Goal: Use online tool/utility: Use online tool/utility

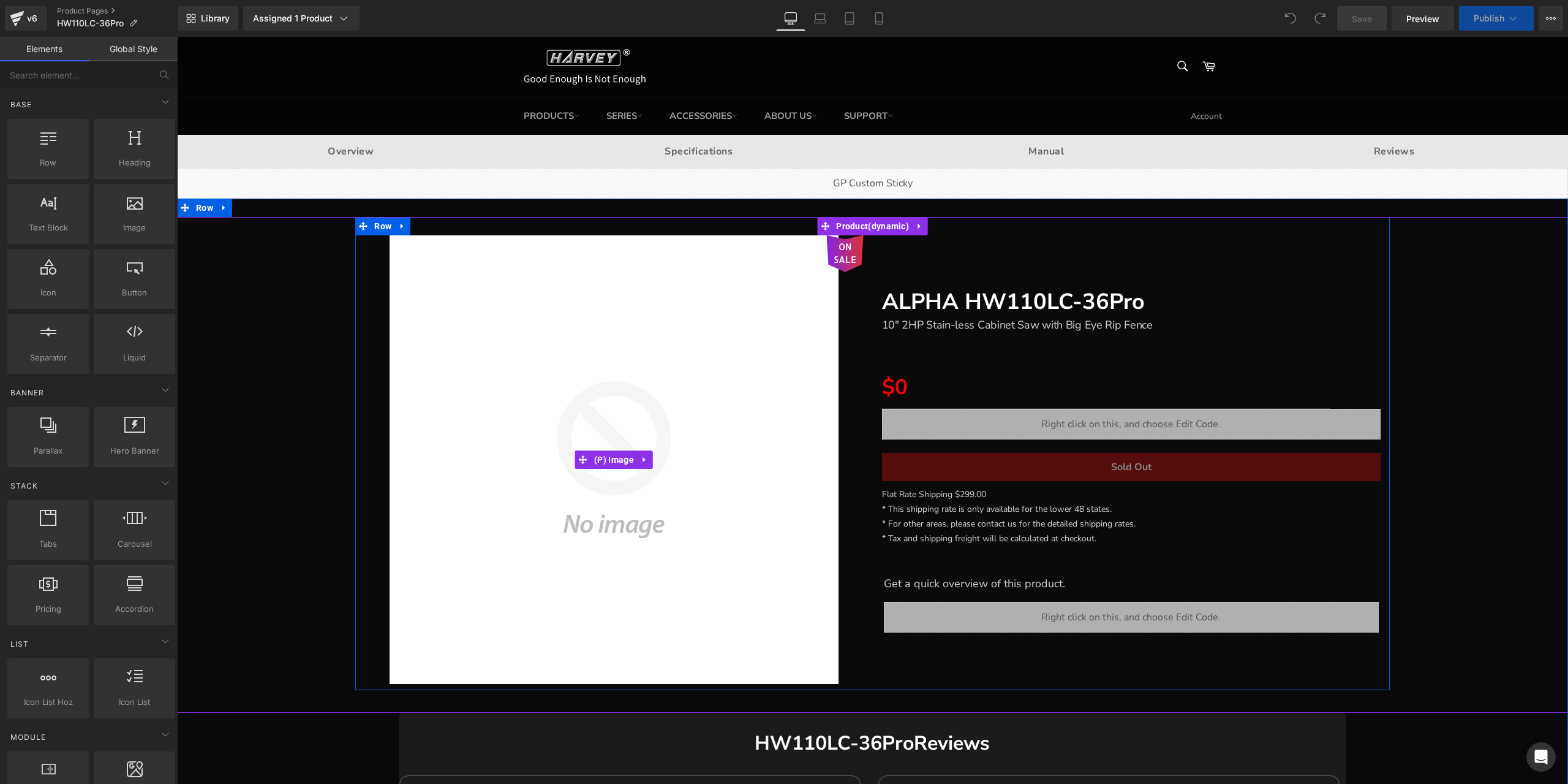
scroll to position [61, 0]
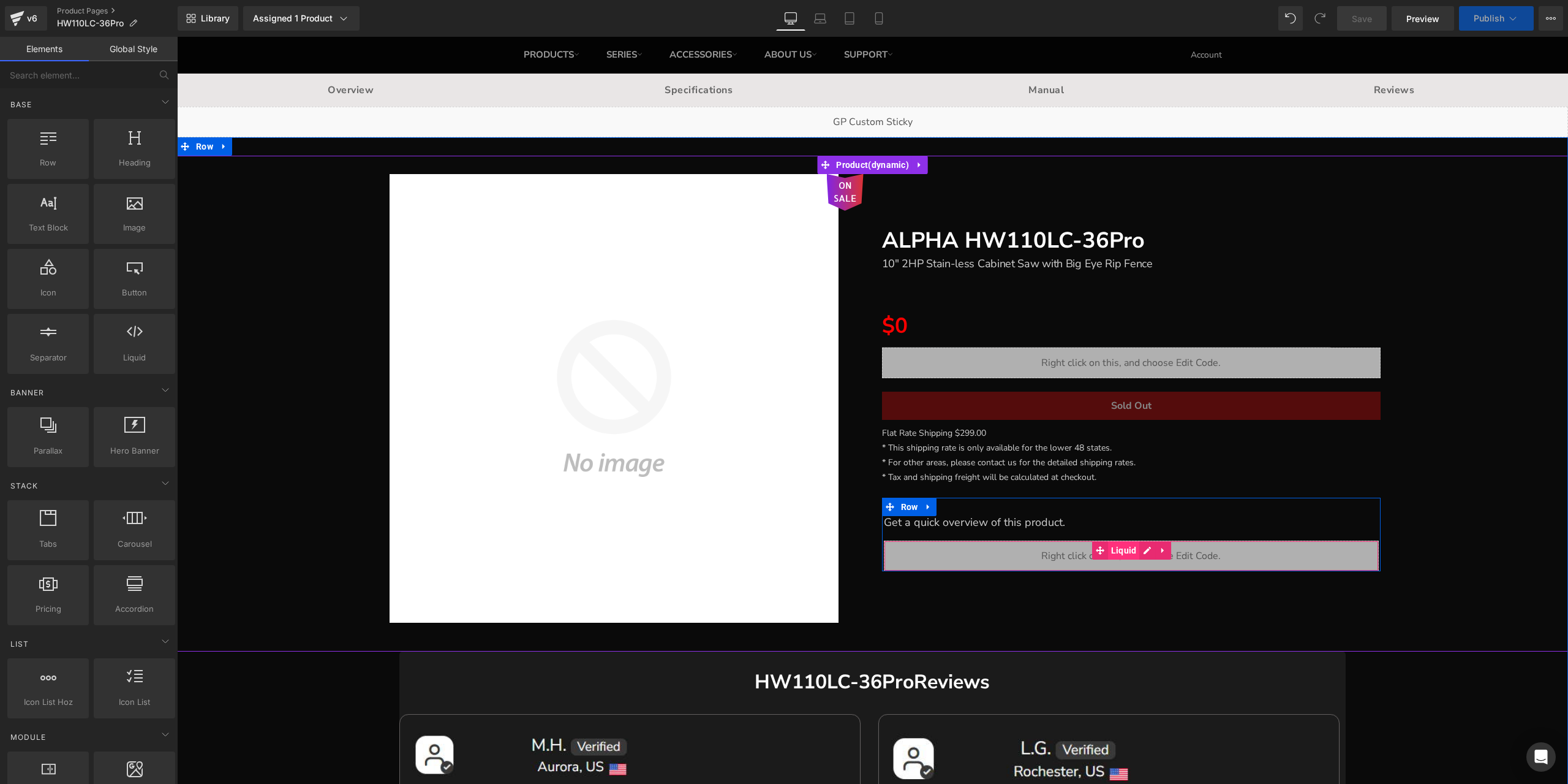
click at [1119, 551] on span "Liquid" at bounding box center [1123, 550] width 32 height 19
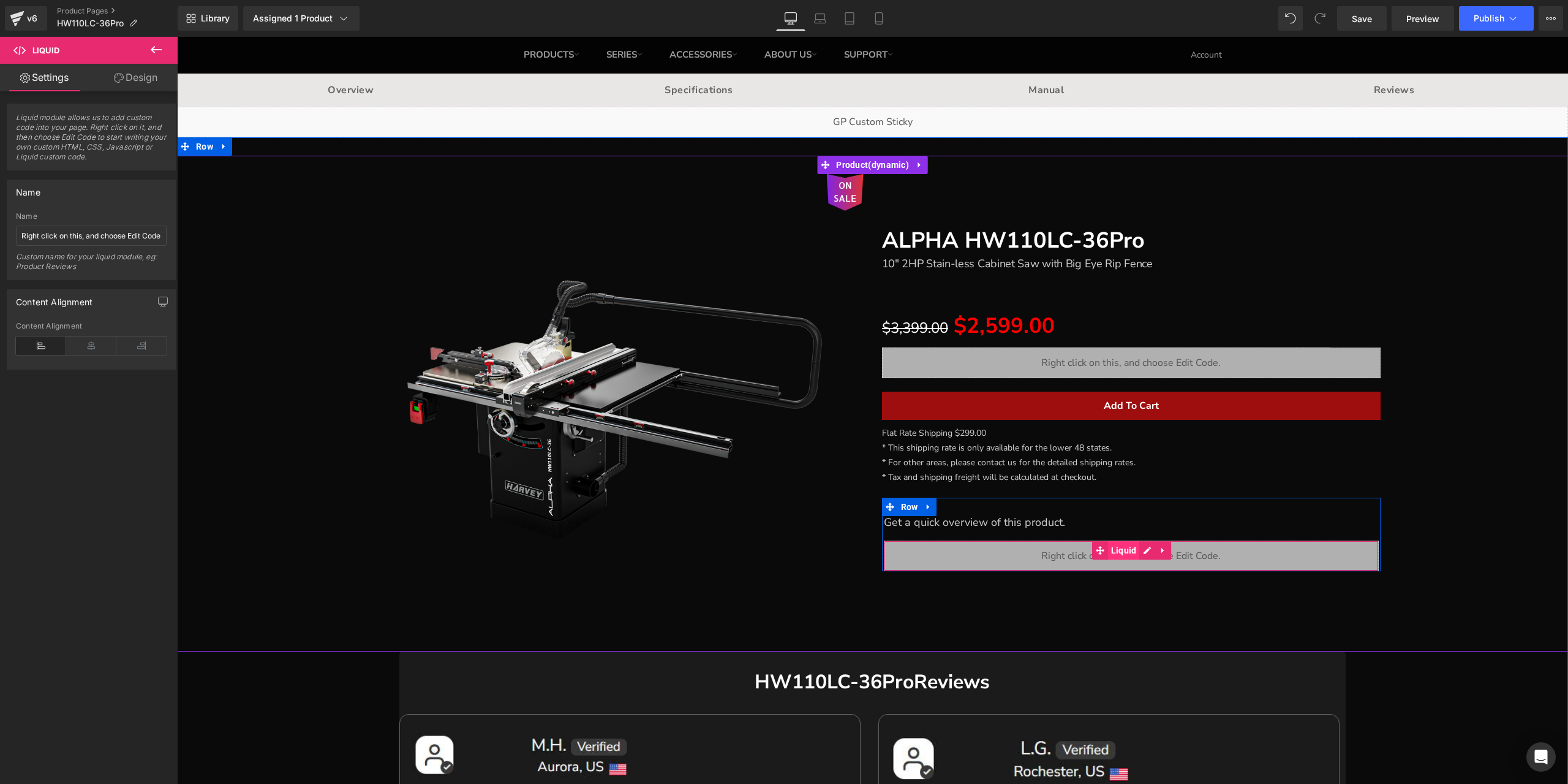
click at [1116, 551] on span "Liquid" at bounding box center [1123, 550] width 32 height 19
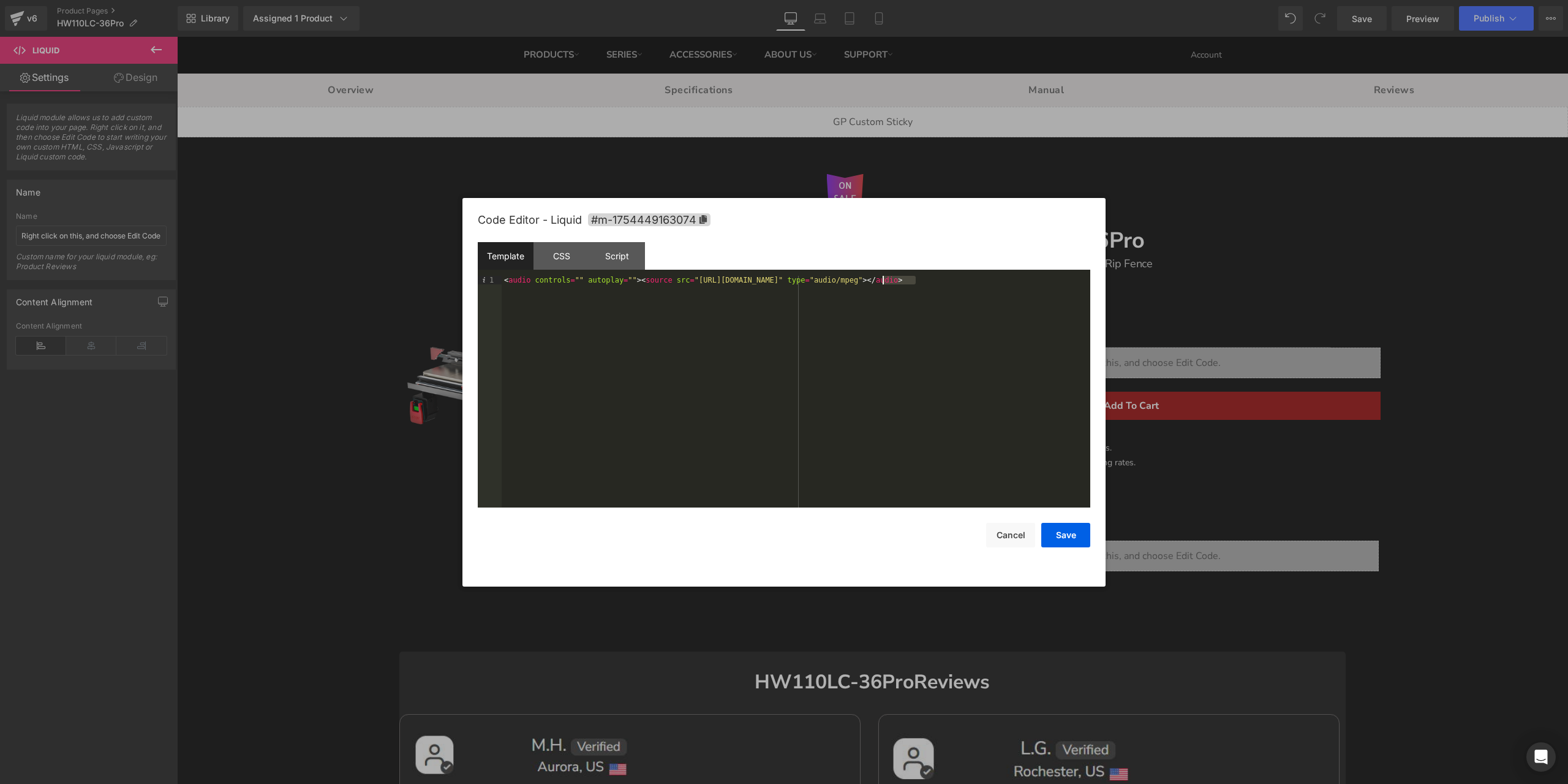
drag, startPoint x: 916, startPoint y: 281, endPoint x: 884, endPoint y: 281, distance: 32.0
click at [884, 281] on div "< audio controls = "" autoplay = "" > < source src = "[URL][DOMAIN_NAME]" type …" at bounding box center [795, 400] width 588 height 249
drag, startPoint x: 665, startPoint y: 279, endPoint x: 914, endPoint y: 279, distance: 249.0
click at [914, 279] on div "< audio controls = "" autoplay = "" > < source src = "[URL][DOMAIN_NAME]" type …" at bounding box center [795, 400] width 588 height 249
click at [1080, 537] on button "Save" at bounding box center [1066, 535] width 49 height 24
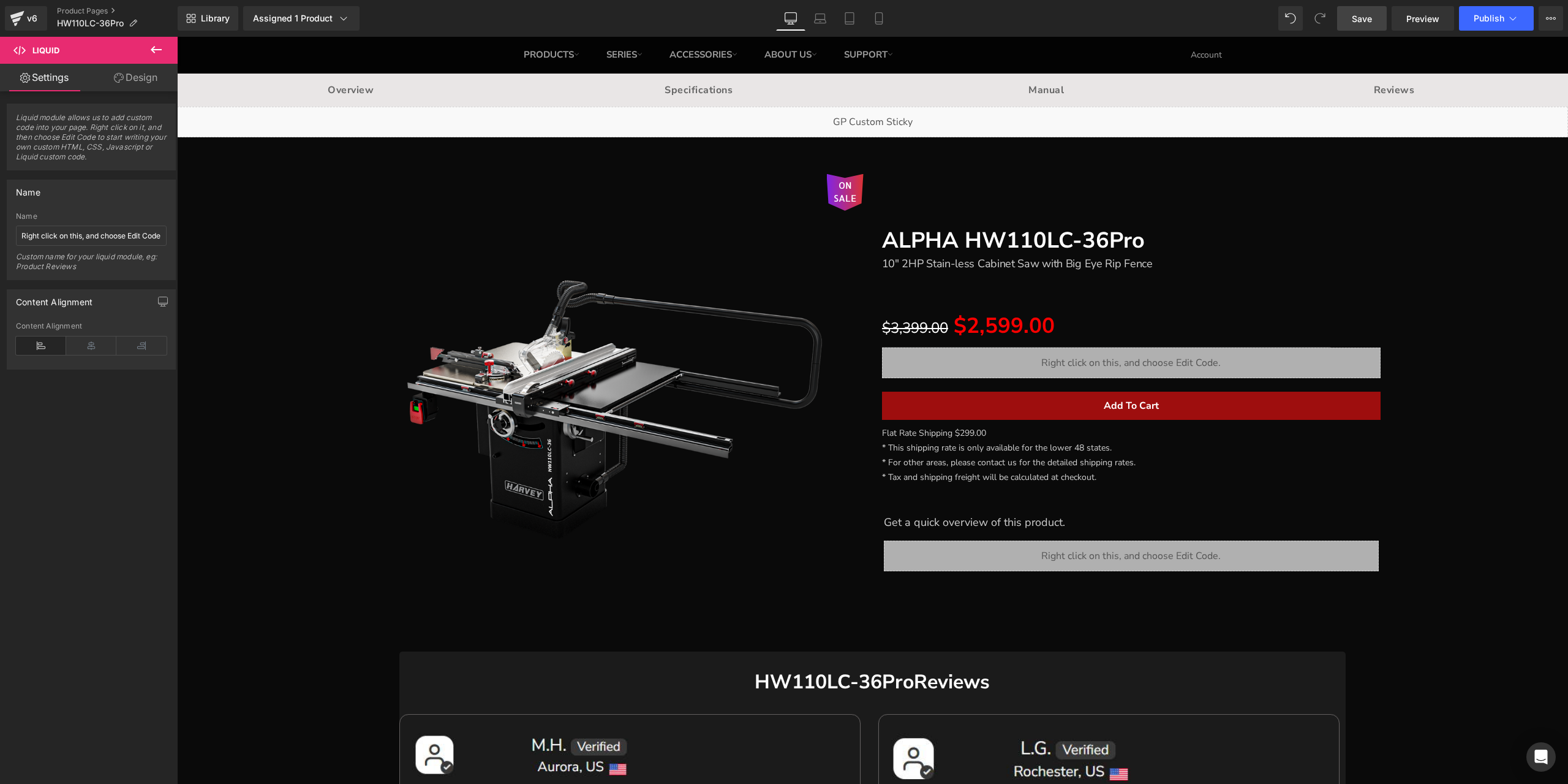
click at [1357, 25] on link "Save" at bounding box center [1362, 18] width 50 height 24
click at [1421, 25] on link "Preview" at bounding box center [1423, 18] width 62 height 24
